Goal: Information Seeking & Learning: Learn about a topic

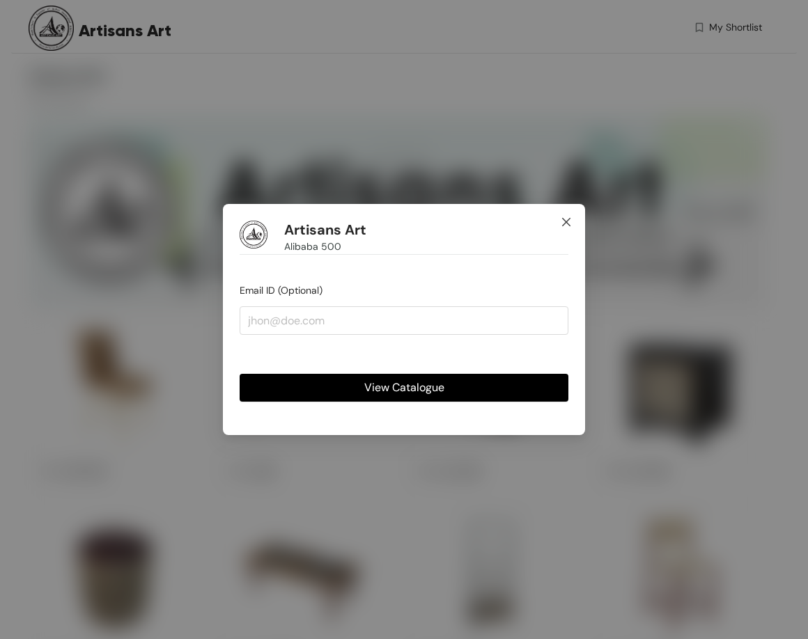
click at [570, 221] on icon "close" at bounding box center [566, 222] width 11 height 11
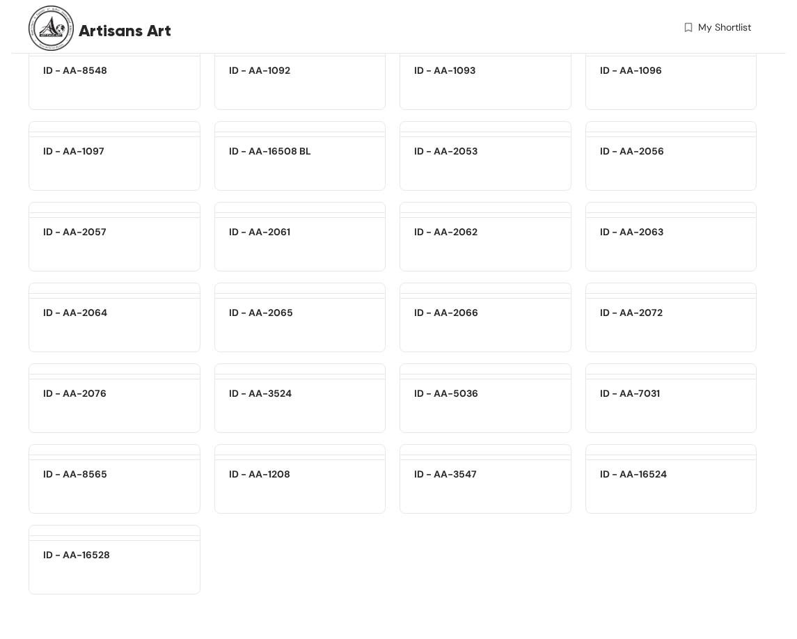
scroll to position [18755, 0]
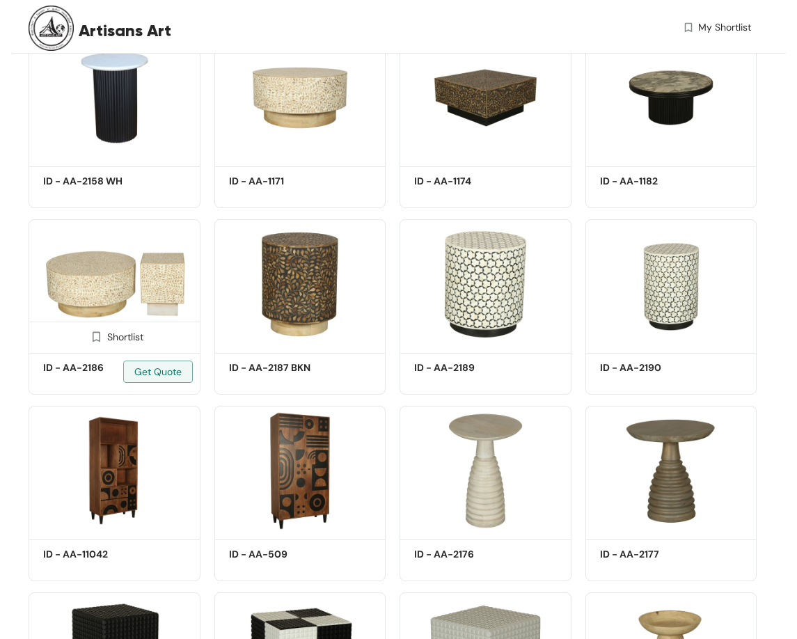
click at [116, 279] on img at bounding box center [115, 284] width 172 height 130
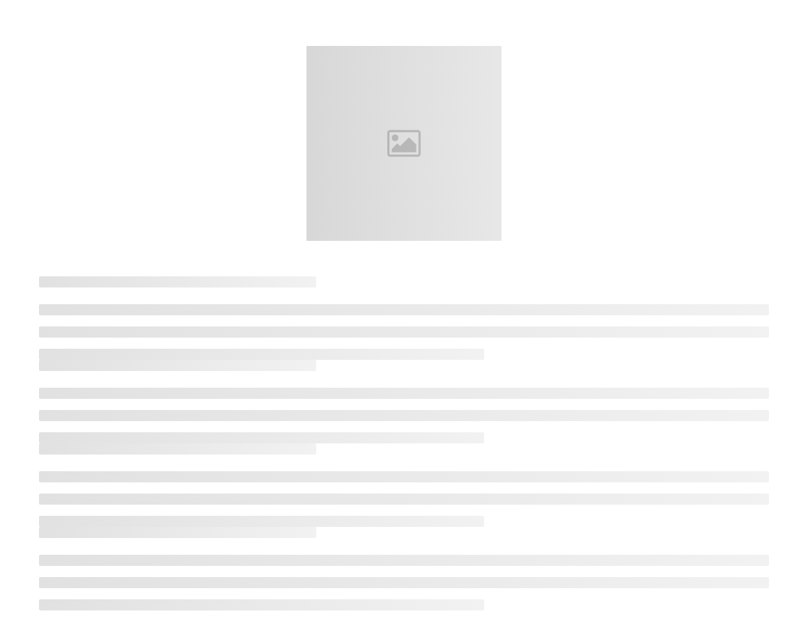
click at [116, 279] on h3 at bounding box center [177, 281] width 277 height 11
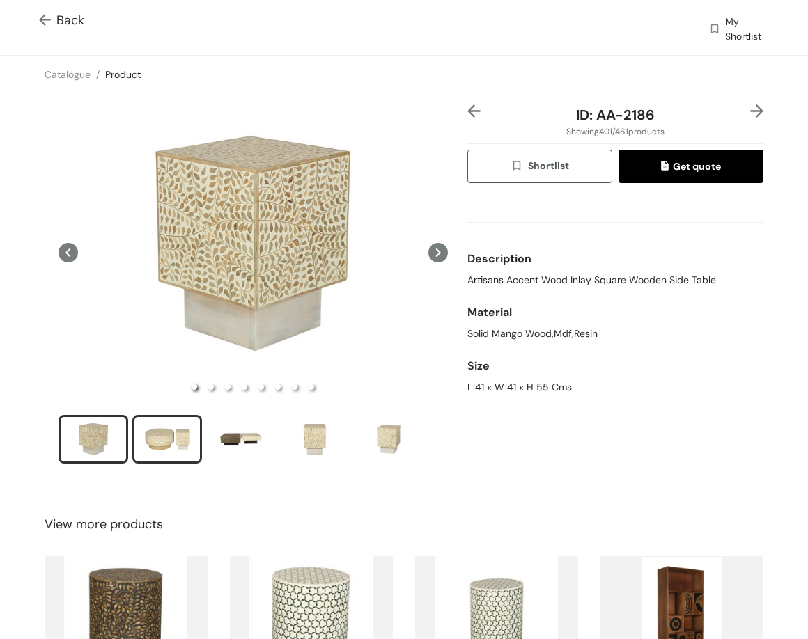
click at [182, 421] on div "slide item 2" at bounding box center [167, 440] width 63 height 42
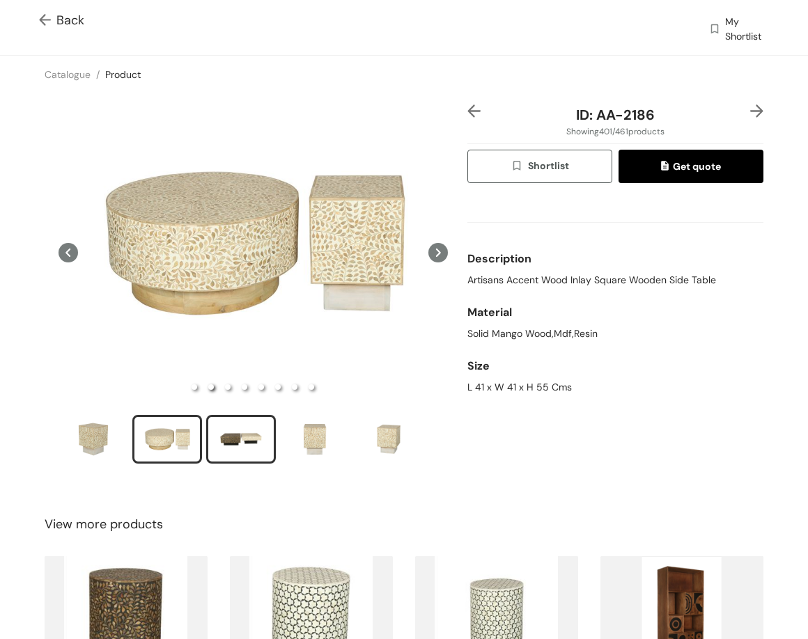
click at [231, 420] on div "slide item 3" at bounding box center [241, 440] width 63 height 42
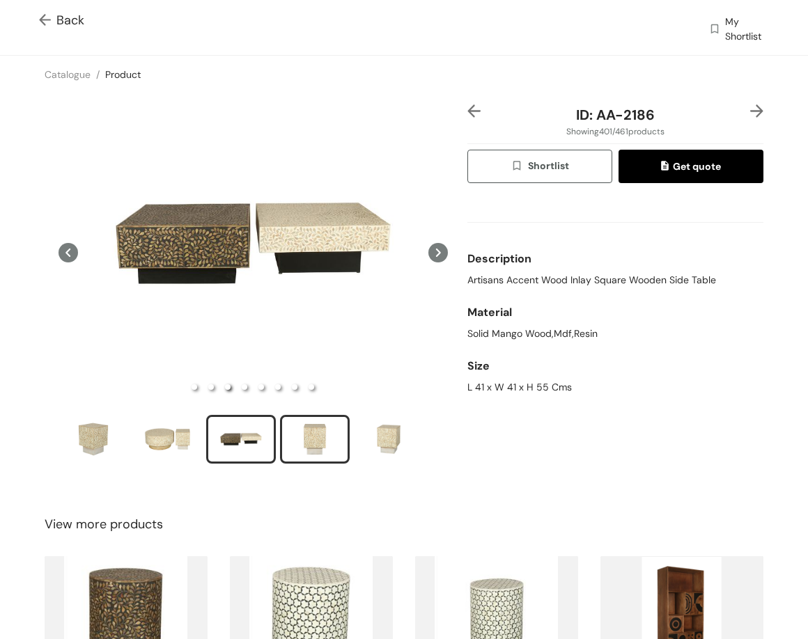
click at [322, 429] on div "slide item 4" at bounding box center [314, 440] width 63 height 42
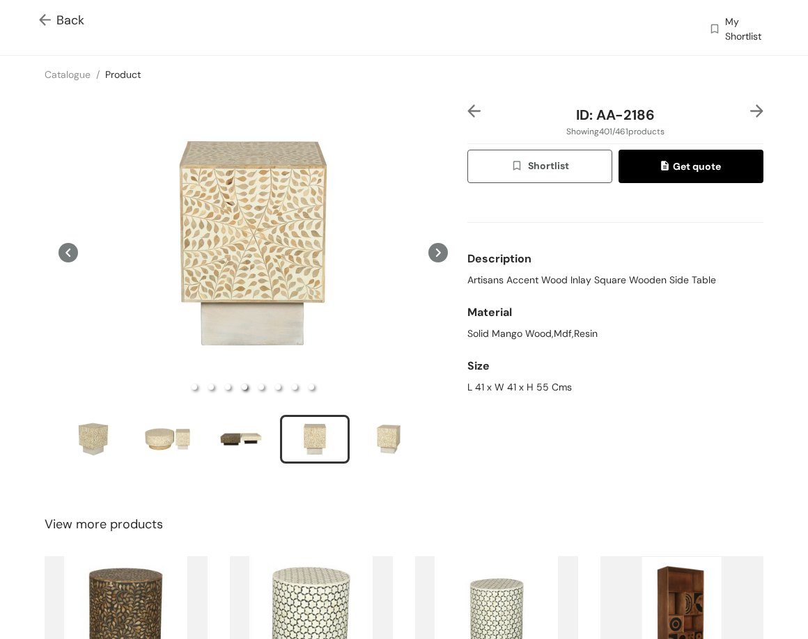
click at [750, 114] on img at bounding box center [756, 110] width 13 height 13
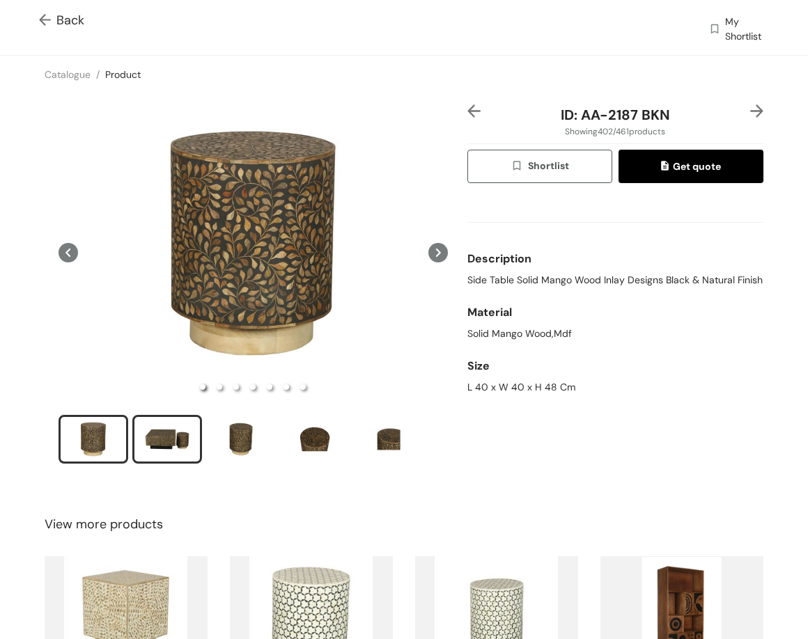
click at [182, 424] on div "slide item 2" at bounding box center [167, 440] width 63 height 42
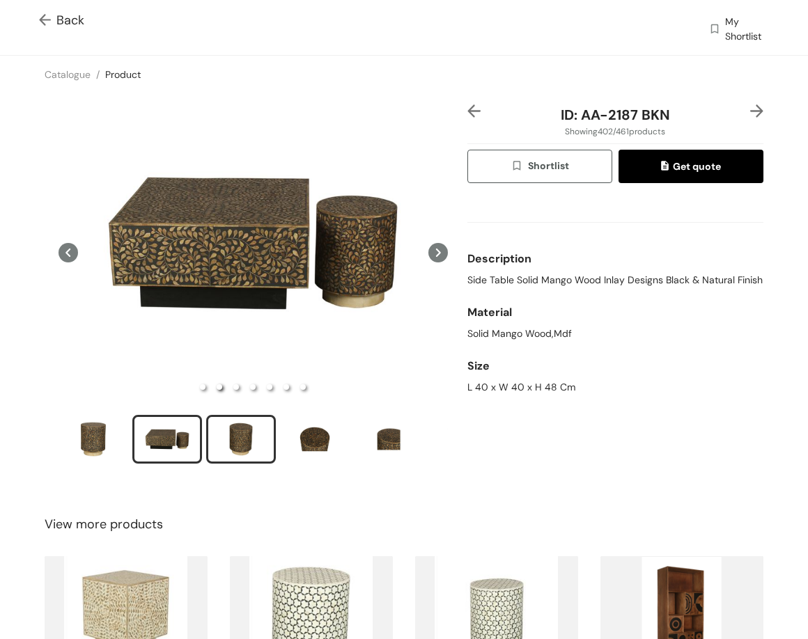
drag, startPoint x: 251, startPoint y: 437, endPoint x: 234, endPoint y: 431, distance: 17.9
click at [249, 437] on div "slide item 3" at bounding box center [241, 440] width 63 height 42
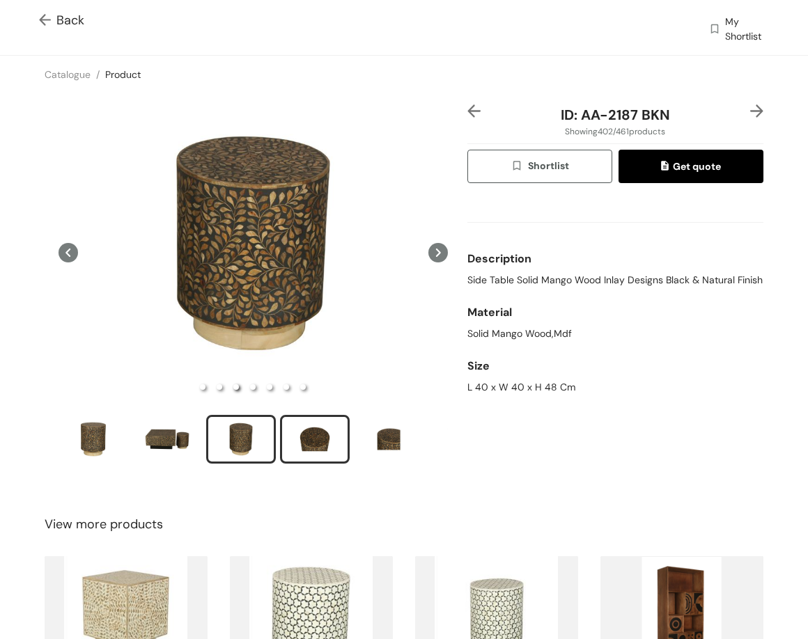
click at [322, 427] on div "slide item 4" at bounding box center [314, 440] width 63 height 42
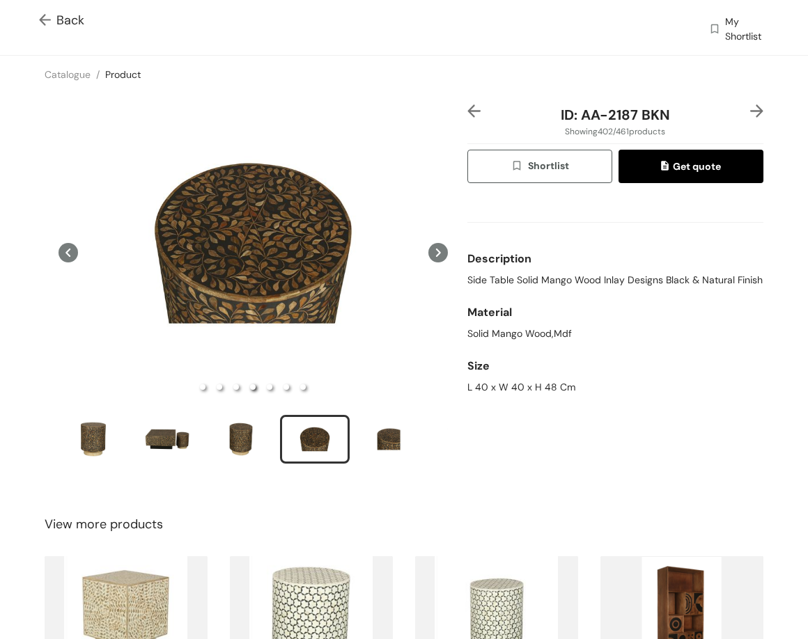
click at [750, 110] on img at bounding box center [756, 110] width 13 height 13
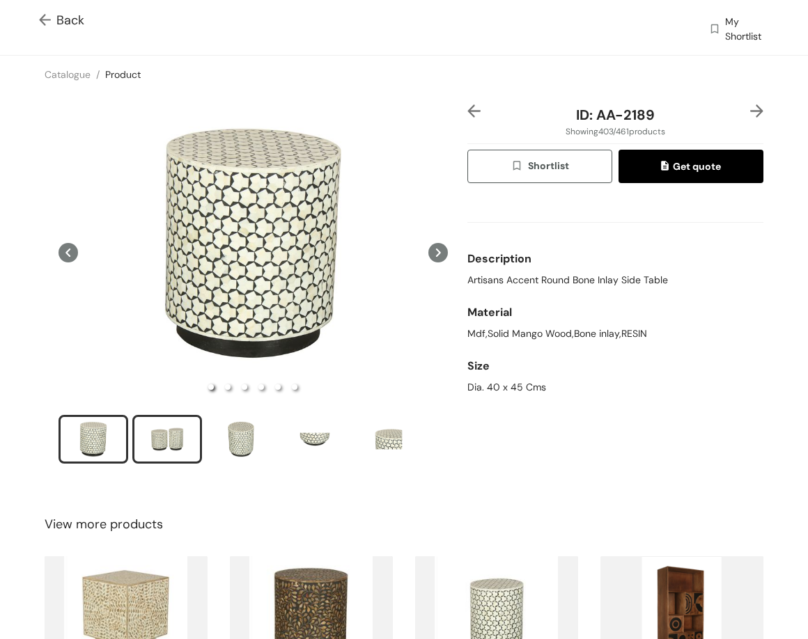
click at [193, 436] on div "slide item 2" at bounding box center [167, 440] width 63 height 42
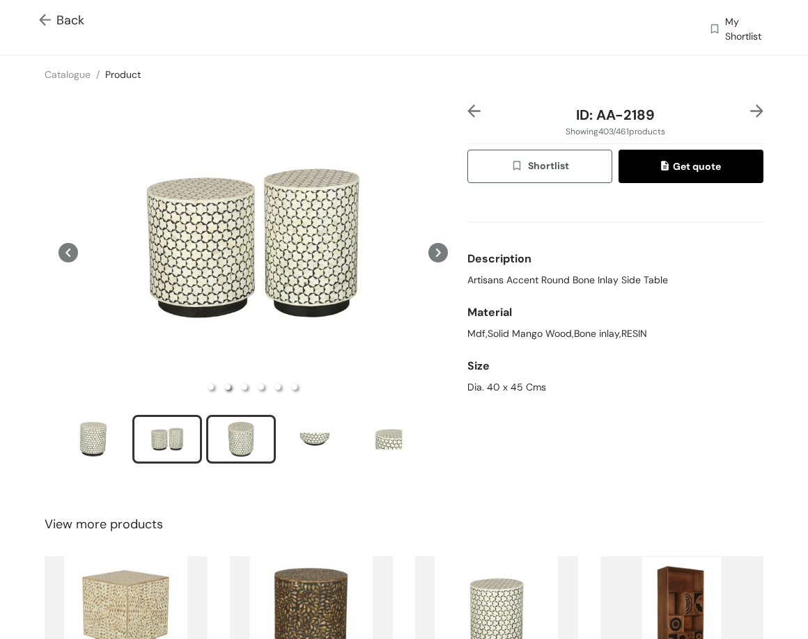
click at [241, 448] on div "slide item 3" at bounding box center [241, 440] width 63 height 42
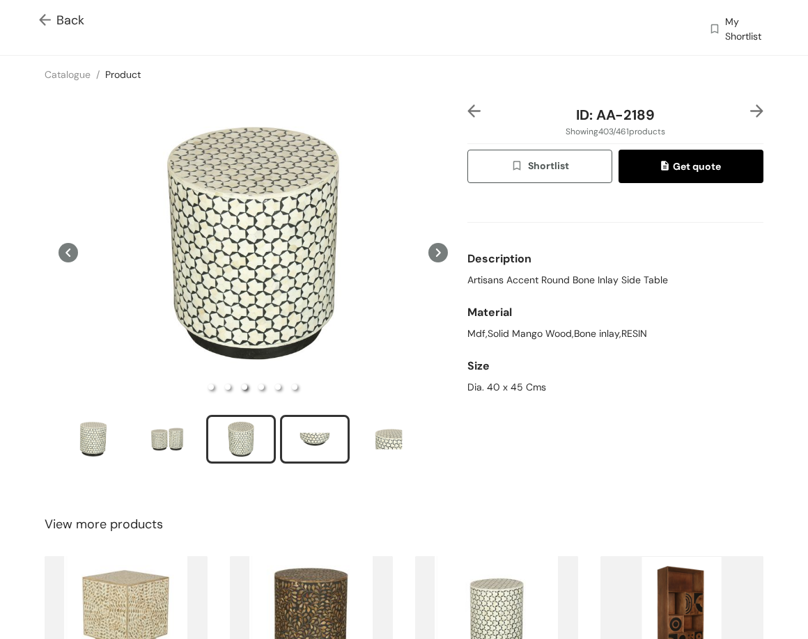
click at [313, 428] on div "slide item 4" at bounding box center [314, 440] width 63 height 42
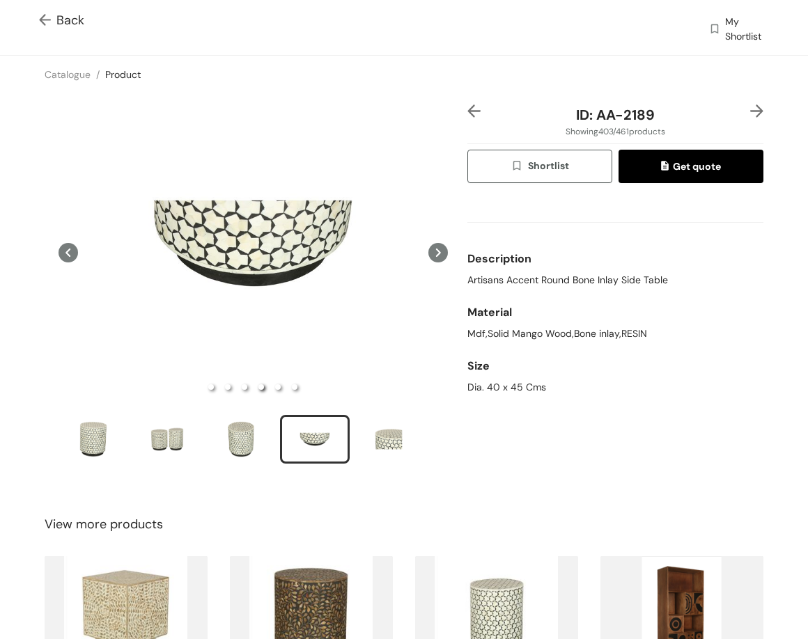
click at [750, 111] on img at bounding box center [756, 110] width 13 height 13
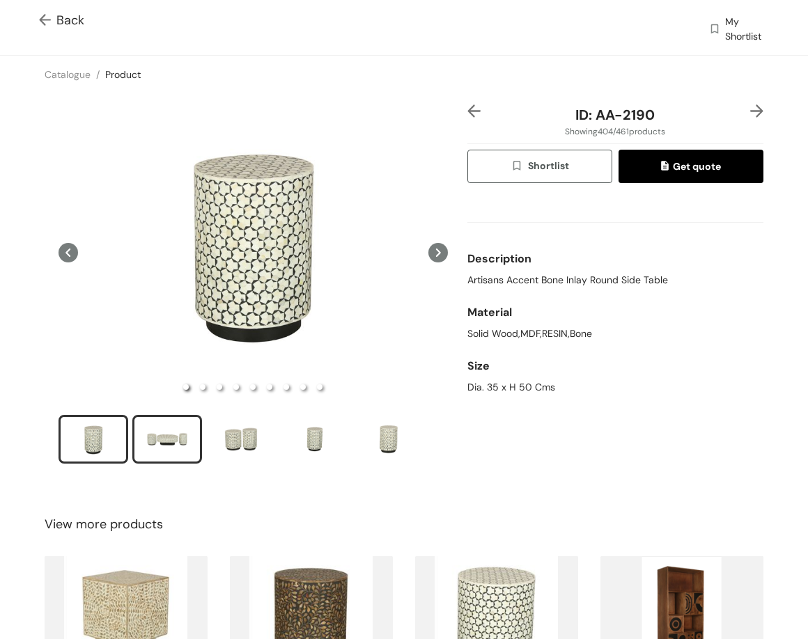
click at [162, 431] on div "slide item 2" at bounding box center [167, 440] width 63 height 42
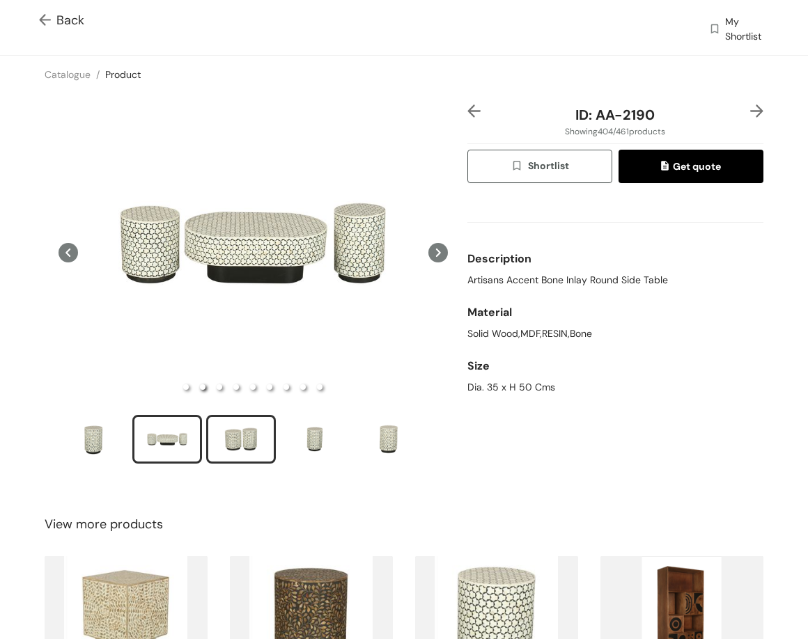
click at [231, 429] on div "slide item 3" at bounding box center [241, 440] width 63 height 42
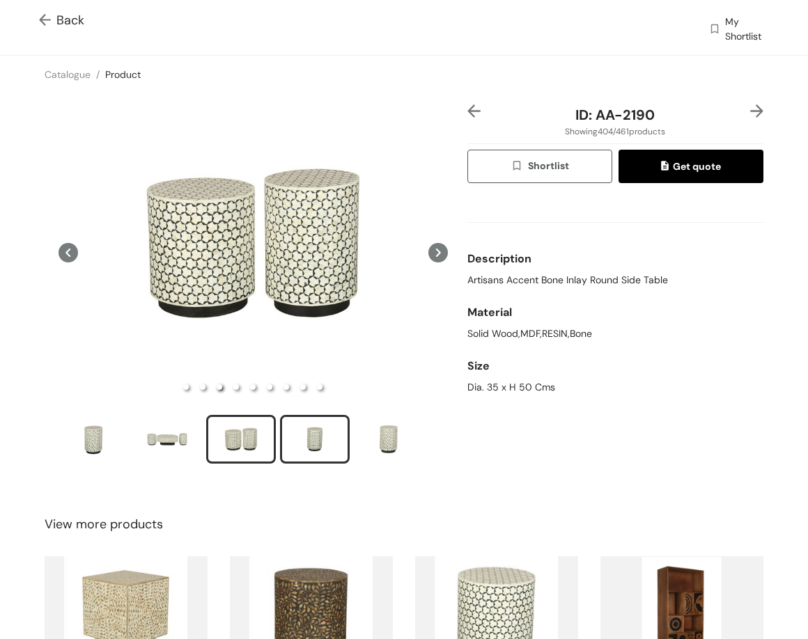
click at [318, 435] on div "slide item 4" at bounding box center [314, 440] width 63 height 42
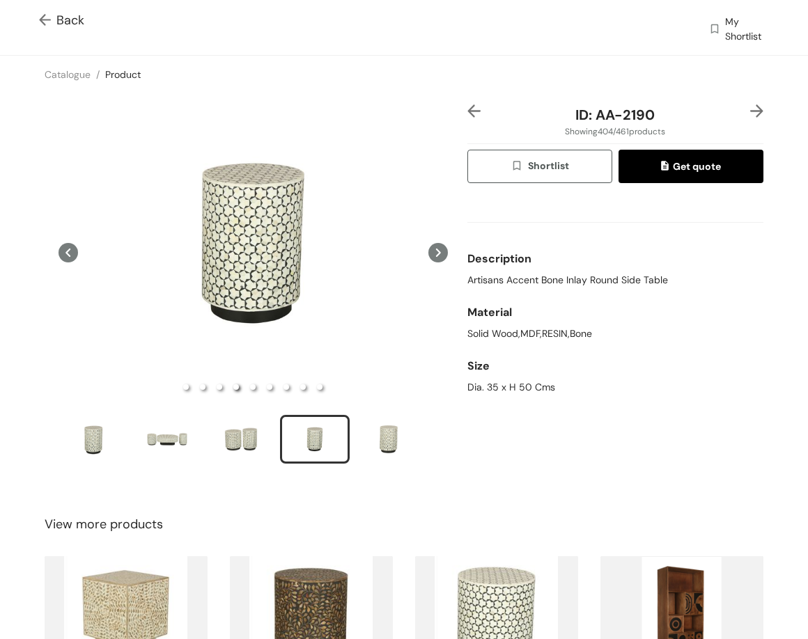
click at [750, 114] on img at bounding box center [756, 110] width 13 height 13
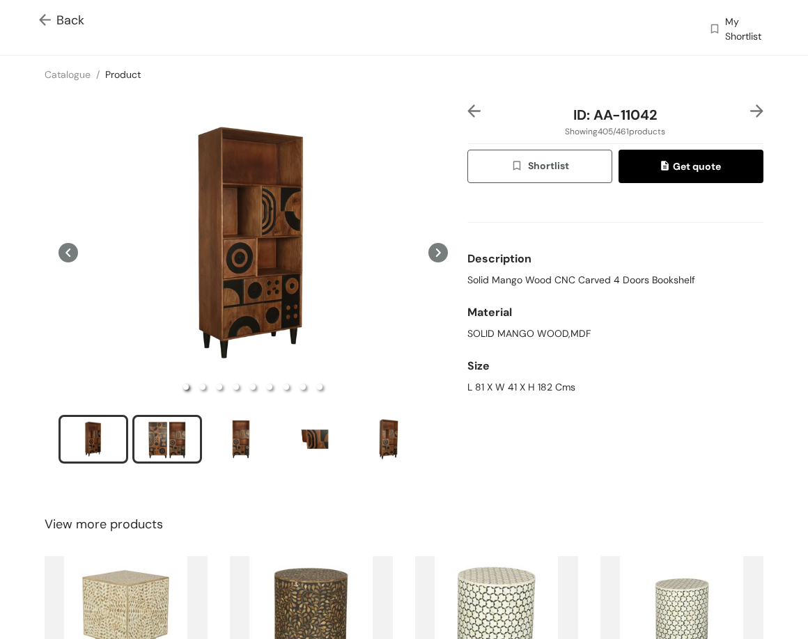
click at [182, 434] on div "slide item 2" at bounding box center [167, 440] width 63 height 42
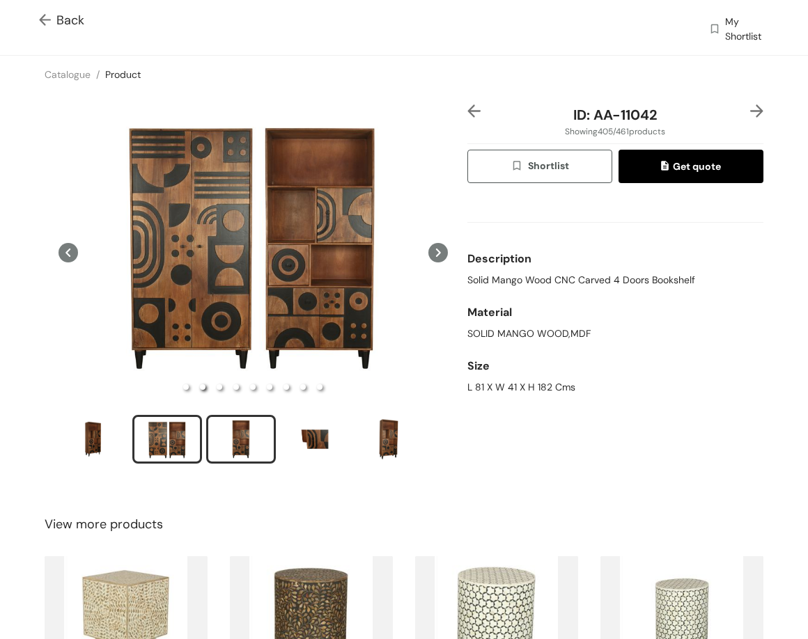
click at [247, 435] on div "slide item 3" at bounding box center [241, 440] width 63 height 42
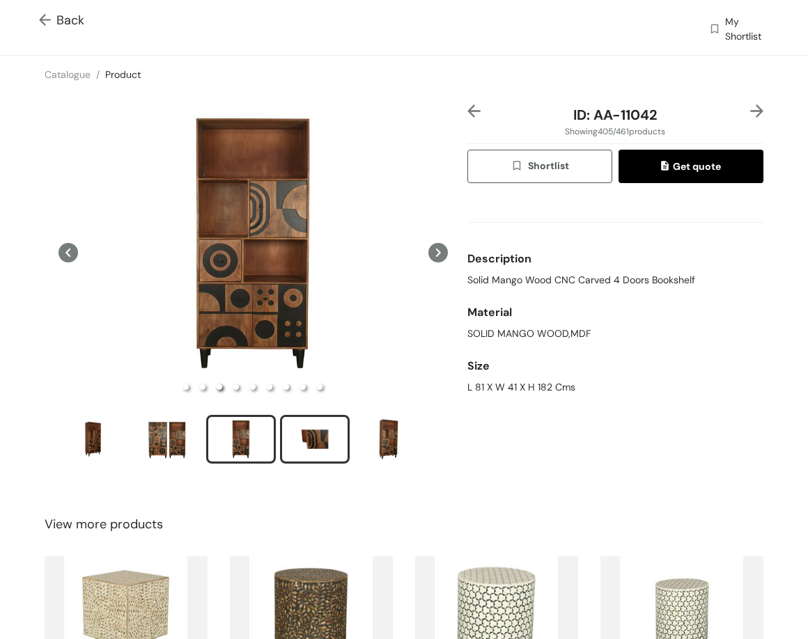
click at [311, 437] on div "slide item 4" at bounding box center [314, 440] width 63 height 42
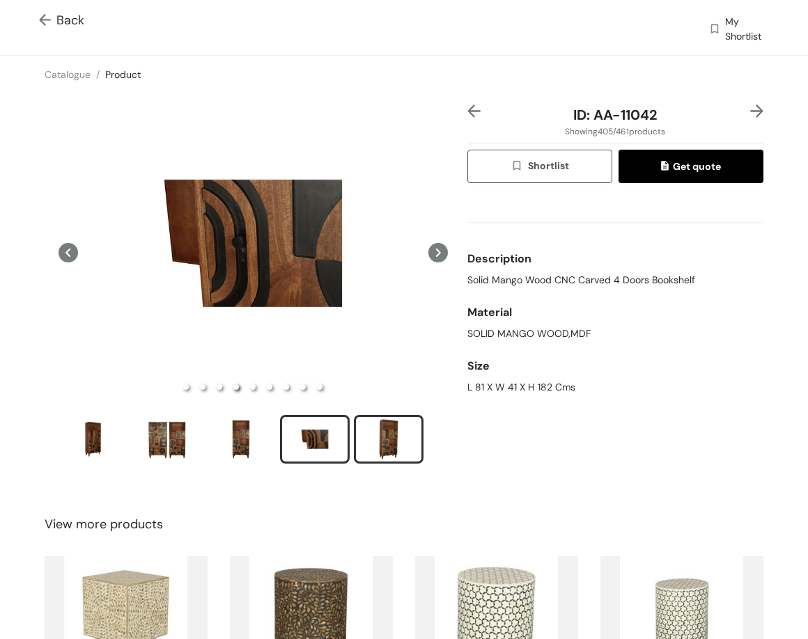
click at [405, 435] on div "slide item 5" at bounding box center [388, 440] width 63 height 42
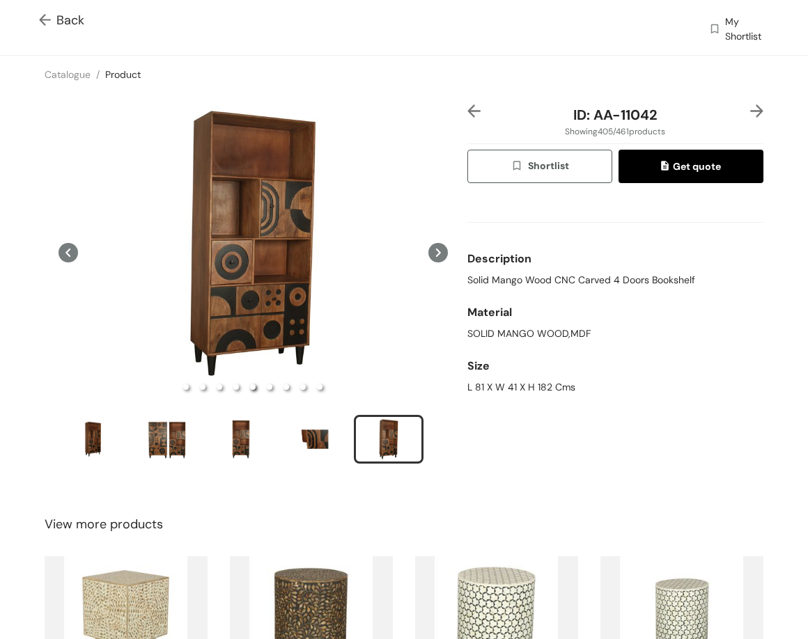
click at [467, 112] on img at bounding box center [473, 110] width 13 height 13
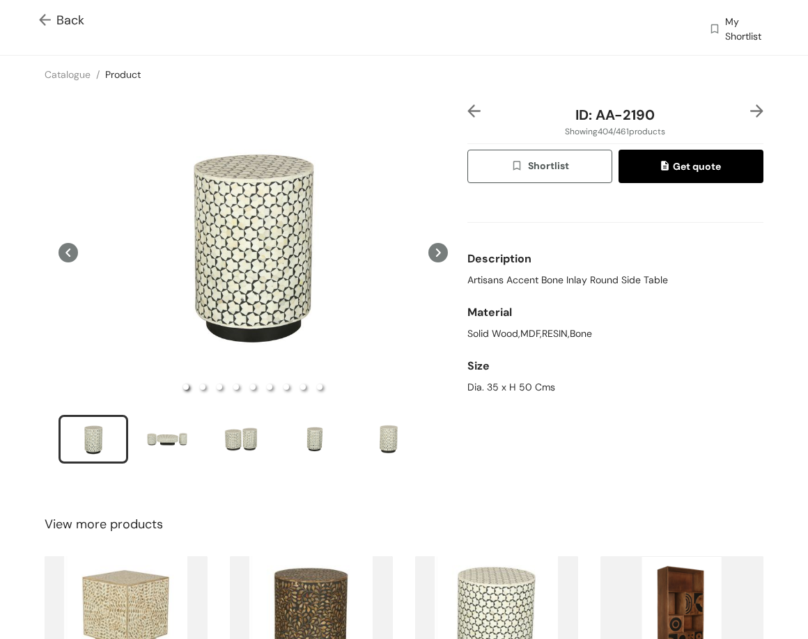
click at [467, 112] on img at bounding box center [473, 110] width 13 height 13
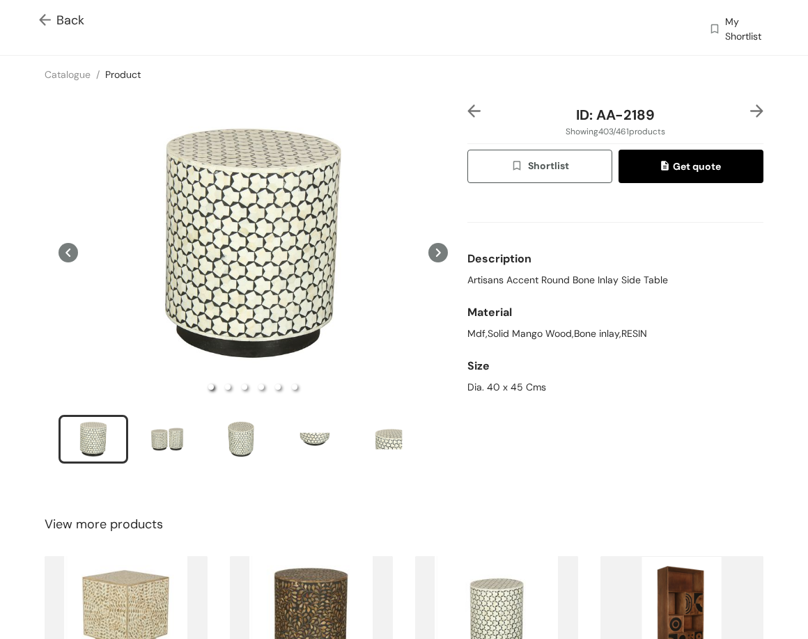
click at [467, 112] on img at bounding box center [473, 110] width 13 height 13
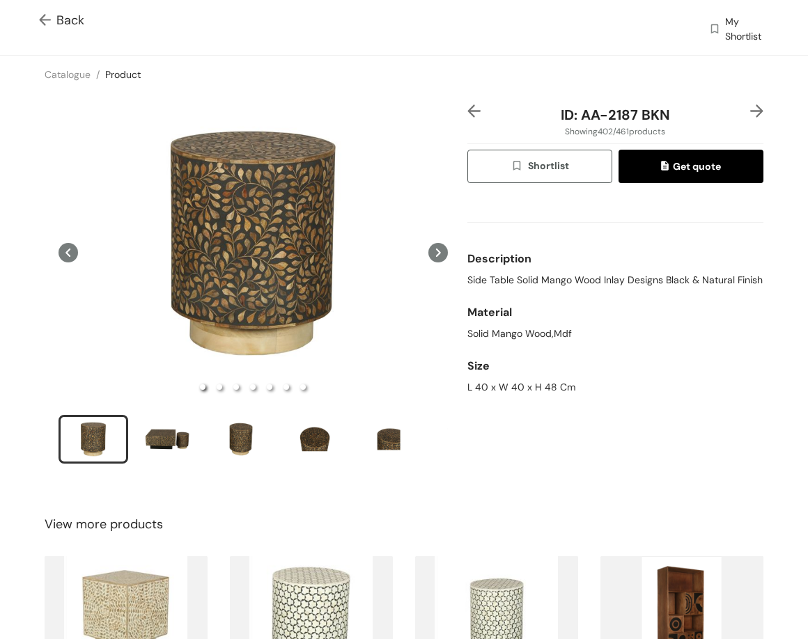
click at [467, 113] on img at bounding box center [473, 110] width 13 height 13
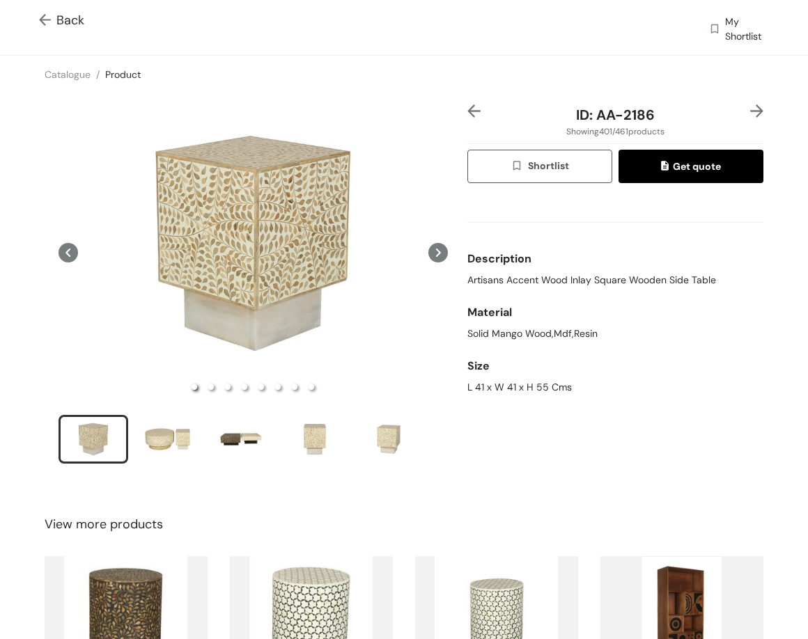
click at [467, 113] on img at bounding box center [473, 110] width 13 height 13
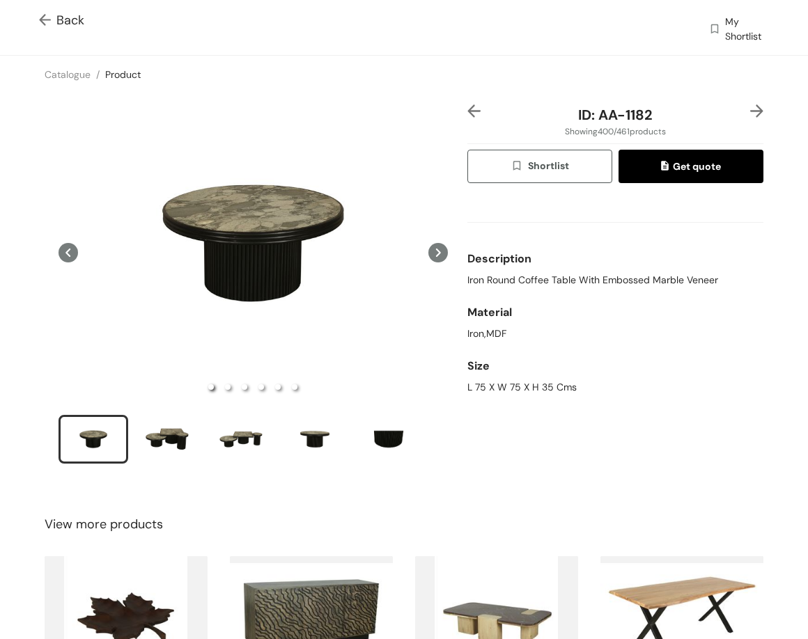
click at [750, 110] on img at bounding box center [756, 110] width 13 height 13
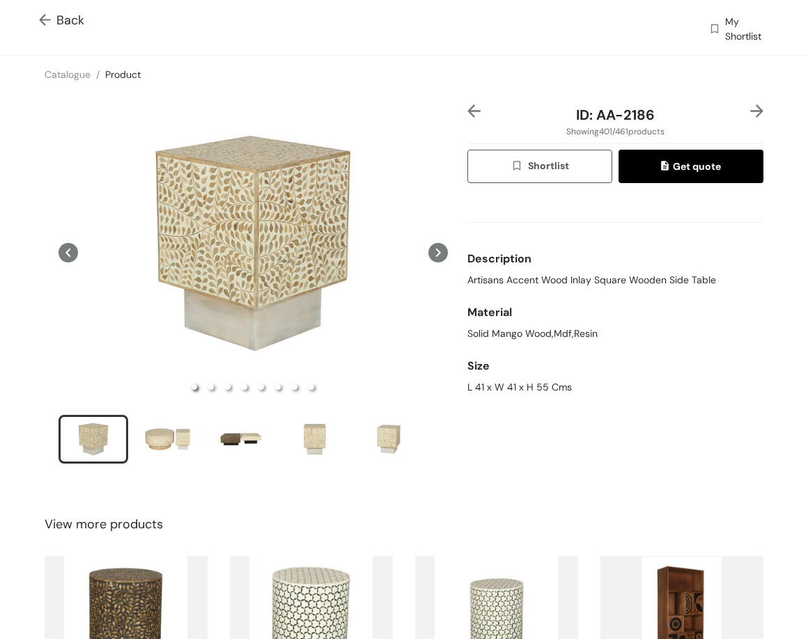
click at [529, 278] on span "Artisans Accent Wood Inlay Square Wooden Side Table" at bounding box center [591, 280] width 249 height 15
copy span "Artisans Accent Wood Inlay Square Wooden Side Table"
click at [510, 375] on div "Size" at bounding box center [615, 366] width 296 height 28
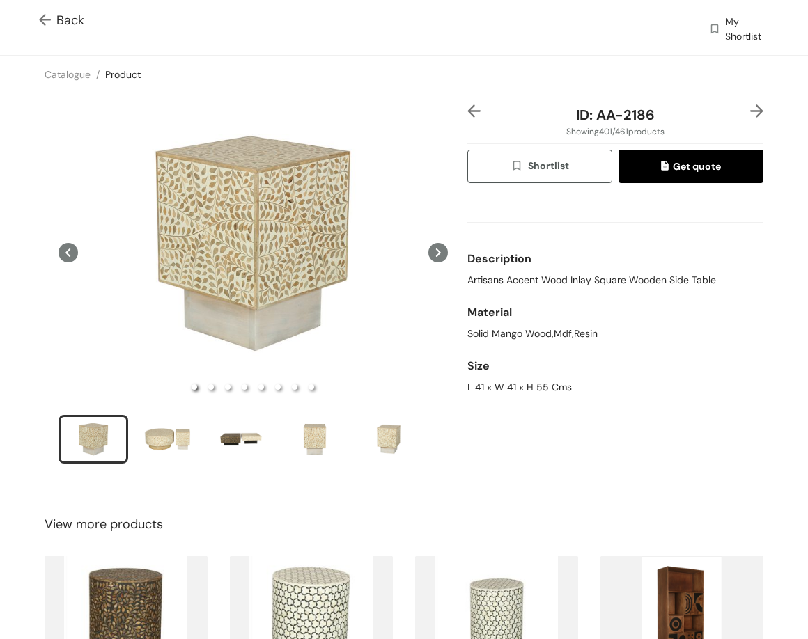
click at [510, 387] on div "L 41 x W 41 x H 55 Cms" at bounding box center [615, 387] width 296 height 15
copy div "L 41 x W 41 x H 55 Cms"
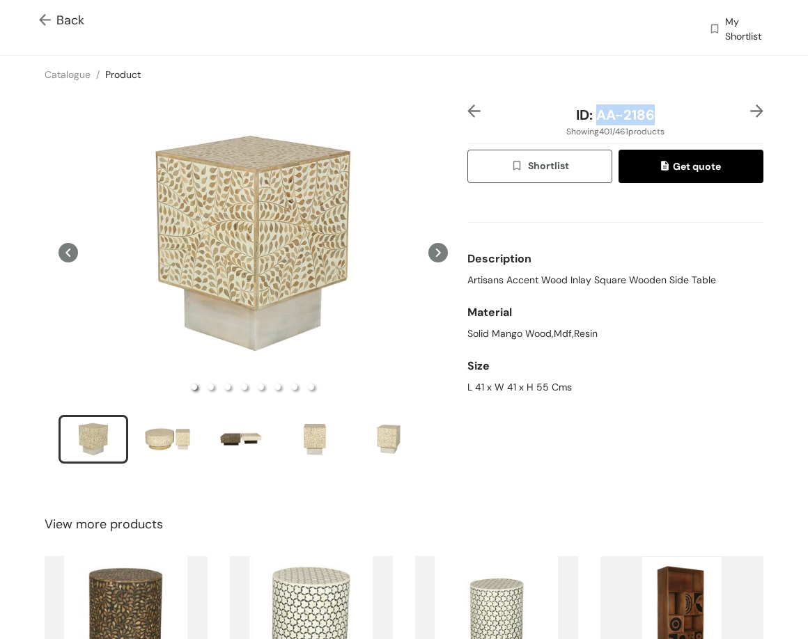
drag, startPoint x: 659, startPoint y: 115, endPoint x: 655, endPoint y: 78, distance: 37.1
click at [676, 115] on div "ID: AA-2186" at bounding box center [615, 114] width 247 height 21
copy span "AA-2186"
click at [750, 111] on img at bounding box center [756, 110] width 13 height 13
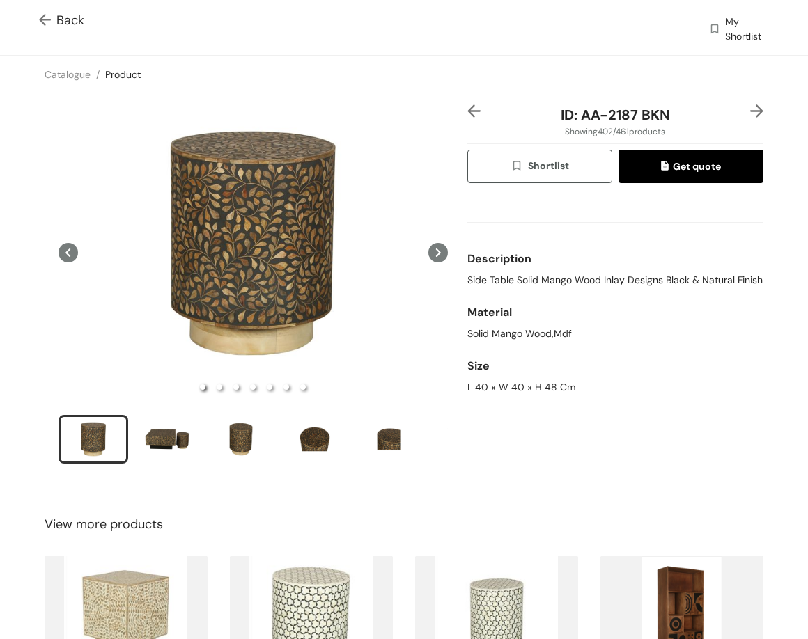
click at [494, 285] on span "Side Table Solid Mango Wood Inlay Designs Black & Natural Finish" at bounding box center [614, 280] width 295 height 15
copy span "Side Table Solid Mango Wood Inlay Designs Black & Natural Finish"
click at [513, 395] on div "L 40 x W 40 x H 48 Cm" at bounding box center [615, 387] width 296 height 15
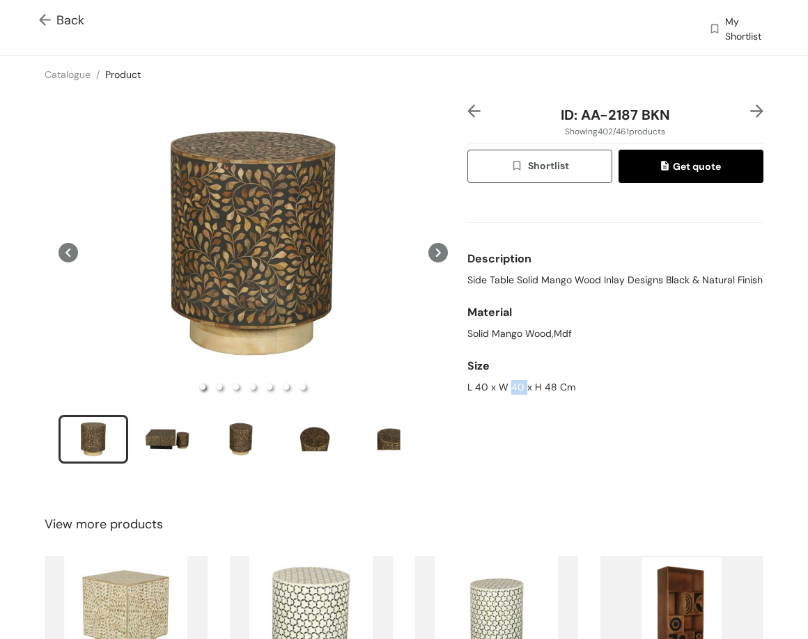
click at [513, 395] on div "L 40 x W 40 x H 48 Cm" at bounding box center [615, 387] width 296 height 15
copy div "L 40 x W 40 x H 48 Cm"
drag, startPoint x: 572, startPoint y: 113, endPoint x: 751, endPoint y: 93, distance: 179.4
click at [751, 93] on div "ID: AA-2187 BKN Showing 402 / 461 products Shortlist Get quote Description Side…" at bounding box center [403, 293] width 813 height 400
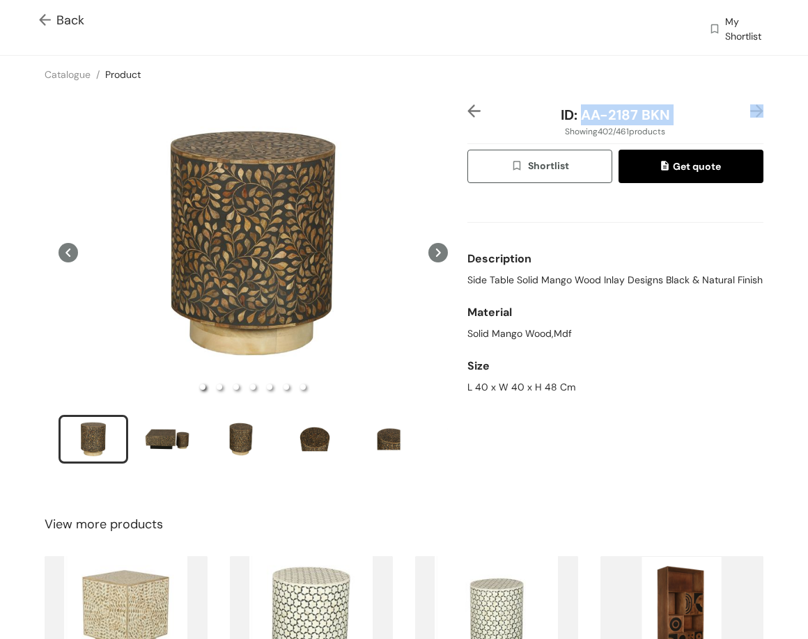
copy span "AA-2187 BKN"
click at [750, 111] on img at bounding box center [756, 110] width 13 height 13
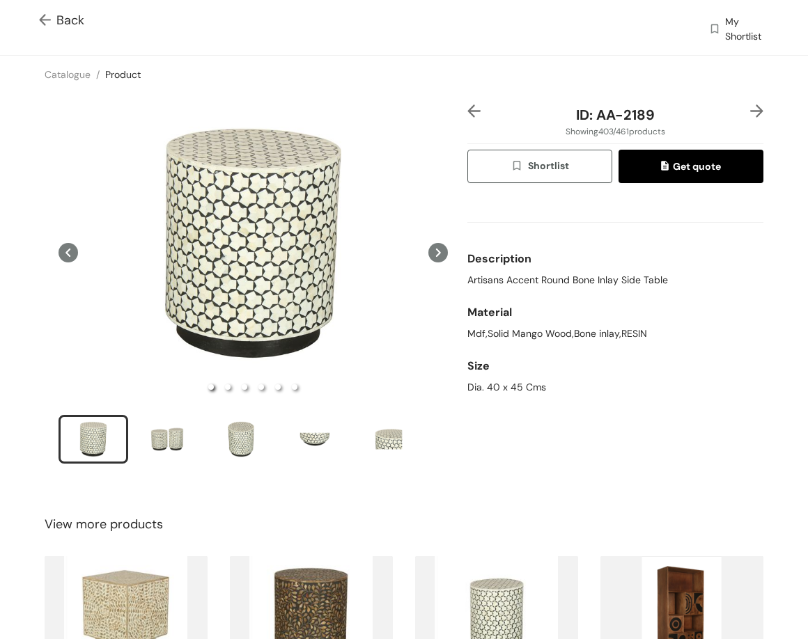
click at [614, 286] on span "Artisans Accent Round Bone Inlay Side Table" at bounding box center [567, 280] width 201 height 15
copy span "Artisans Accent Round Bone Inlay Side Table"
click at [492, 393] on div "Dia. 40 x 45 Cms" at bounding box center [615, 387] width 296 height 15
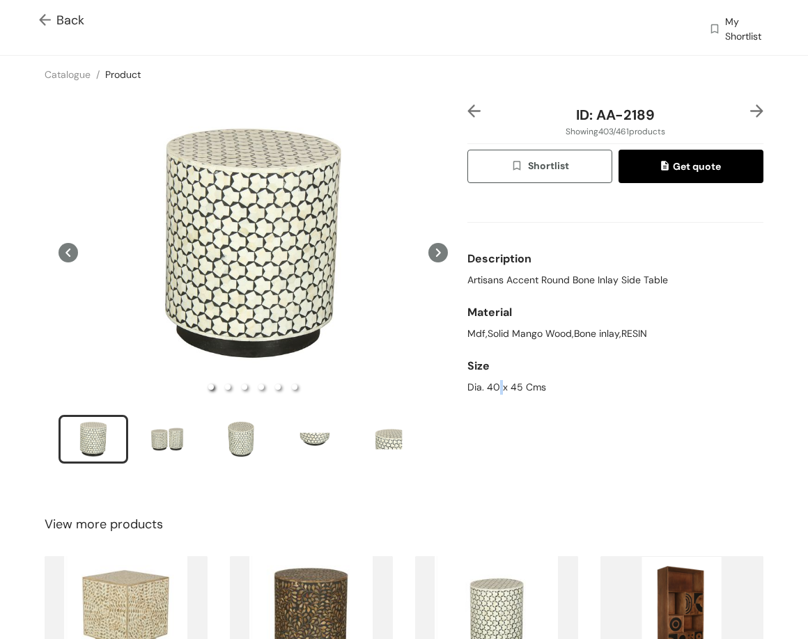
click at [492, 393] on div "Dia. 40 x 45 Cms" at bounding box center [615, 387] width 296 height 15
copy div "Dia. 40 x 45 Cms"
drag, startPoint x: 588, startPoint y: 117, endPoint x: 659, endPoint y: 117, distance: 71.0
click at [659, 117] on div "ID: AA-2189" at bounding box center [615, 114] width 247 height 21
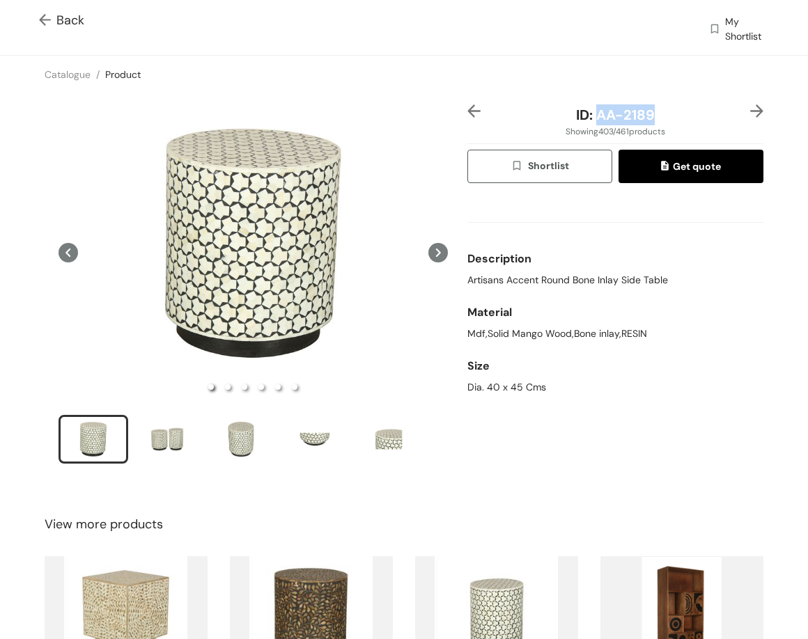
copy span "AA-2189"
click at [750, 106] on img at bounding box center [756, 110] width 13 height 13
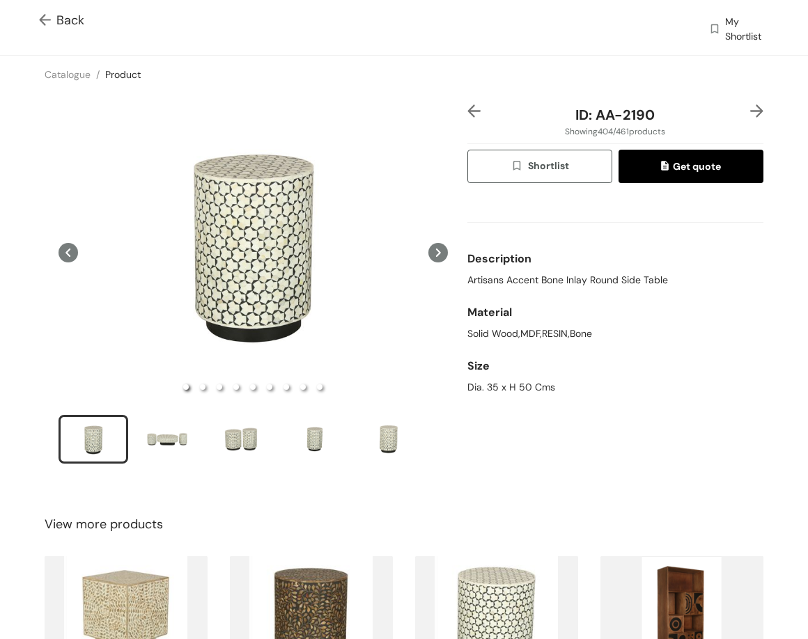
click at [564, 285] on span "Artisans Accent Bone Inlay Round Side Table" at bounding box center [567, 280] width 201 height 15
click at [517, 388] on div "Dia. 35 x H 50 Cms" at bounding box center [615, 387] width 296 height 15
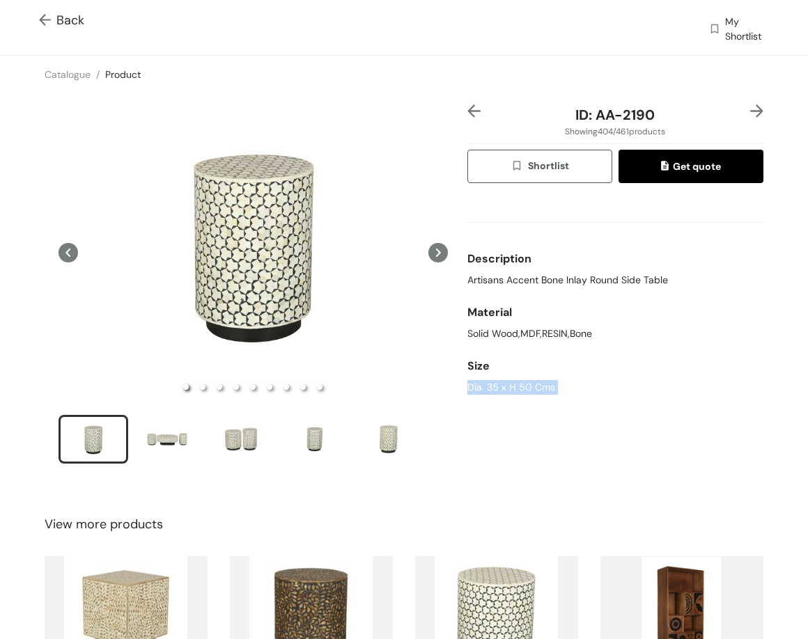
click at [517, 388] on div "Dia. 35 x H 50 Cms" at bounding box center [615, 387] width 296 height 15
drag, startPoint x: 586, startPoint y: 114, endPoint x: 651, endPoint y: 115, distance: 64.8
click at [651, 115] on div "ID: AA-2190" at bounding box center [615, 114] width 247 height 21
click at [750, 111] on img at bounding box center [756, 110] width 13 height 13
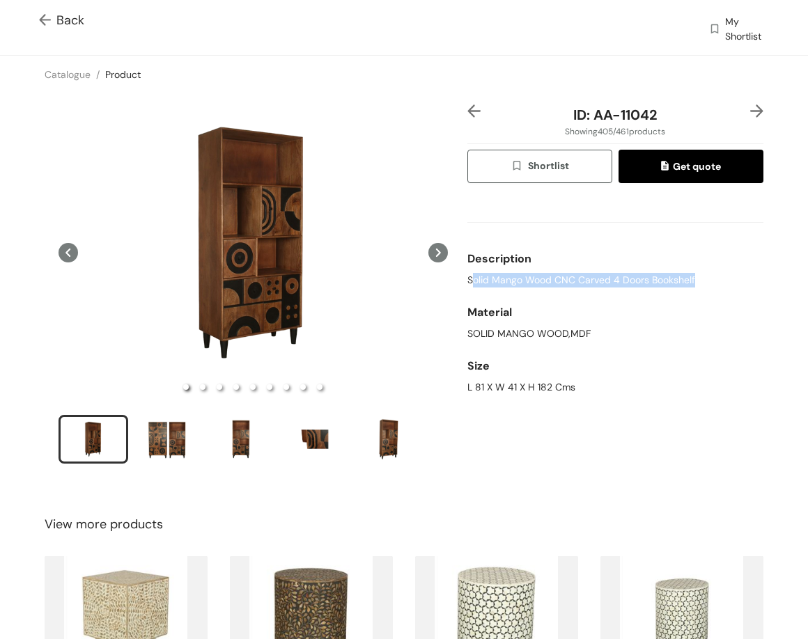
drag, startPoint x: 570, startPoint y: 288, endPoint x: 717, endPoint y: 277, distance: 146.6
click at [715, 277] on div "Solid Mango Wood CNC Carved 4 Doors Bookshelf" at bounding box center [615, 280] width 296 height 15
click at [600, 274] on span "Solid Mango Wood CNC Carved 4 Doors Bookshelf" at bounding box center [581, 280] width 228 height 15
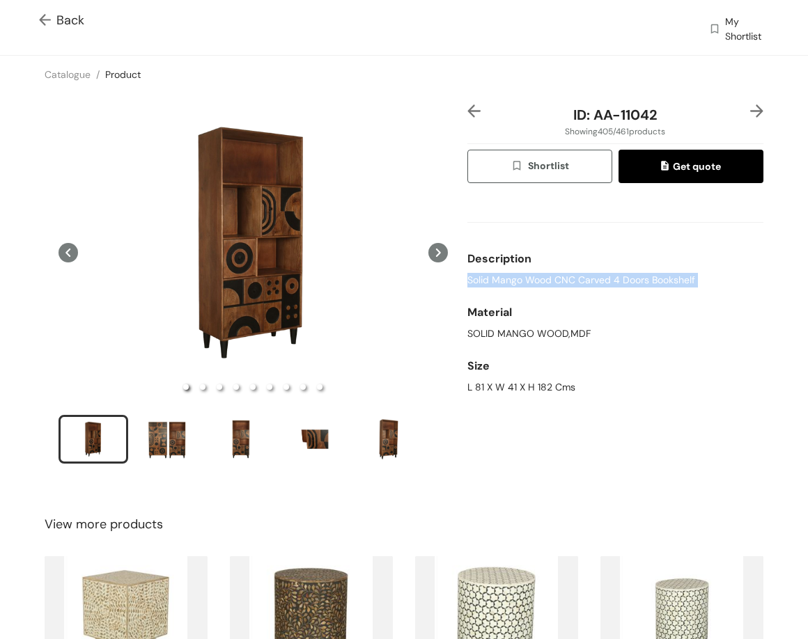
click at [600, 274] on span "Solid Mango Wood CNC Carved 4 Doors Bookshelf" at bounding box center [581, 280] width 228 height 15
drag, startPoint x: 586, startPoint y: 109, endPoint x: 676, endPoint y: 113, distance: 89.2
click at [673, 113] on div "ID: AA-11042" at bounding box center [615, 114] width 247 height 21
click at [504, 382] on div "L 81 X W 41 X H 182 Cms" at bounding box center [615, 387] width 296 height 15
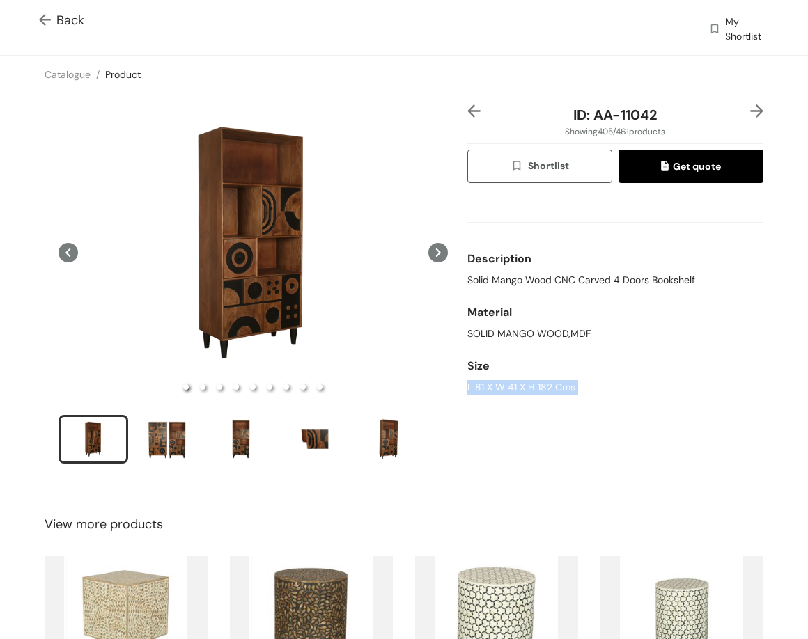
click at [504, 382] on div "L 81 X W 41 X H 182 Cms" at bounding box center [615, 387] width 296 height 15
